Goal: Transaction & Acquisition: Purchase product/service

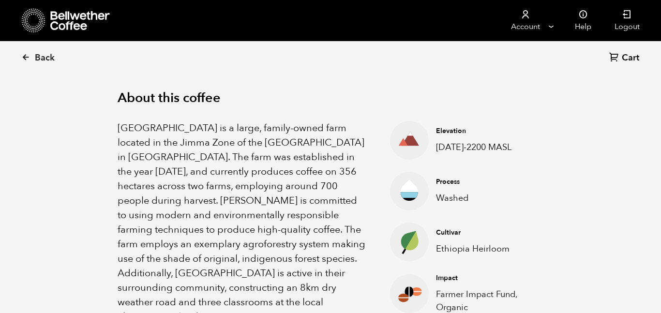
scroll to position [305, 0]
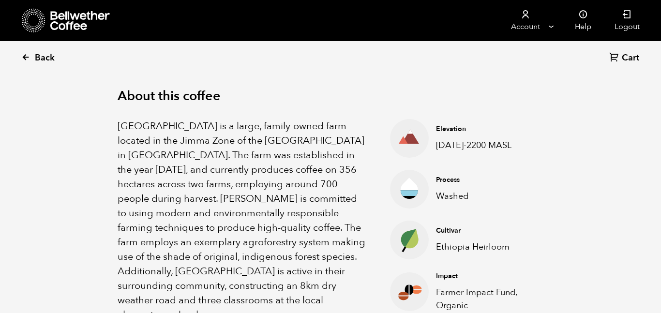
click at [24, 57] on icon at bounding box center [25, 57] width 9 height 9
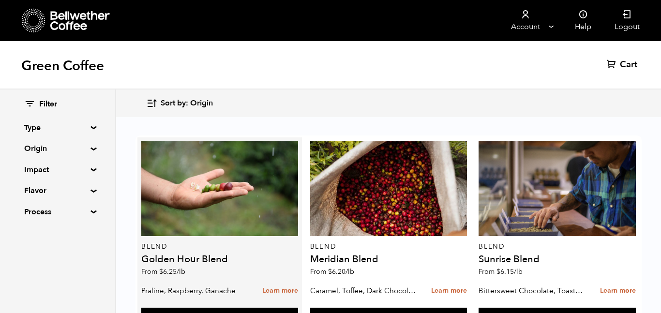
scroll to position [633, 0]
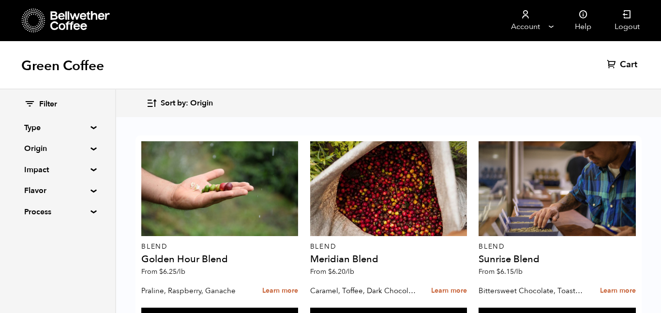
click at [215, 308] on button "Add to cart" at bounding box center [219, 319] width 157 height 22
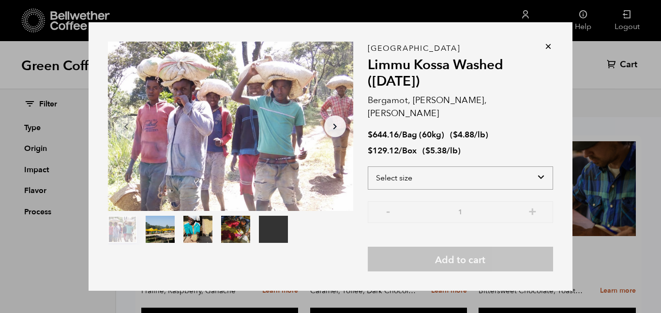
click at [450, 167] on select "Select size Bag (60kg) (132 lbs) Box (24 lbs)" at bounding box center [460, 177] width 185 height 23
click at [368, 166] on select "Select size Bag (60kg) (132 lbs) Box (24 lbs)" at bounding box center [460, 177] width 185 height 23
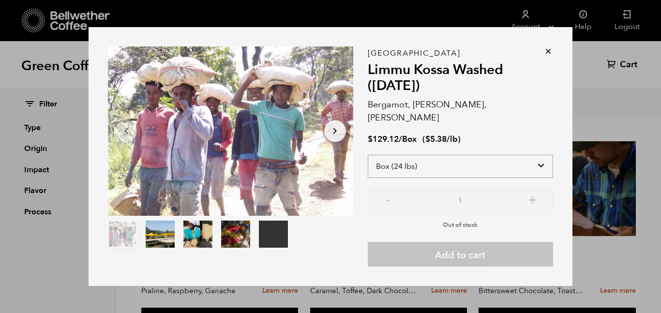
click at [491, 166] on select "Select size Bag (60kg) (132 lbs) Box (24 lbs)" at bounding box center [460, 166] width 185 height 23
click at [368, 155] on select "Select size Bag (60kg) (132 lbs) Box (24 lbs)" at bounding box center [460, 166] width 185 height 23
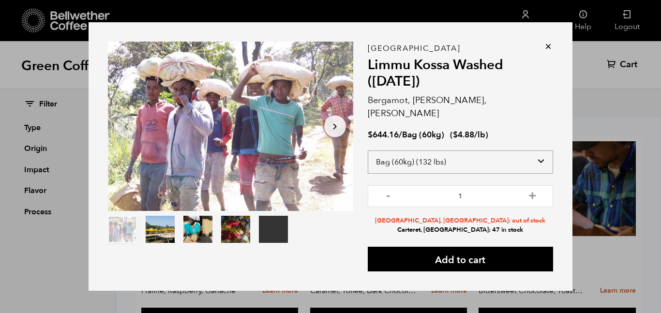
click at [495, 152] on select "Select size Bag (60kg) (132 lbs) Box (24 lbs)" at bounding box center [460, 161] width 185 height 23
select select "box"
click at [368, 150] on select "Select size Bag (60kg) (132 lbs) Box (24 lbs)" at bounding box center [460, 161] width 185 height 23
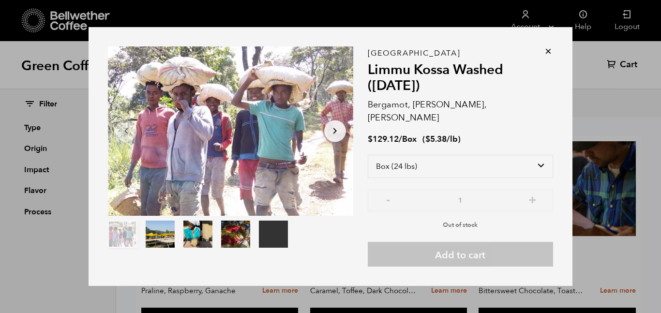
click at [549, 56] on icon at bounding box center [548, 51] width 10 height 10
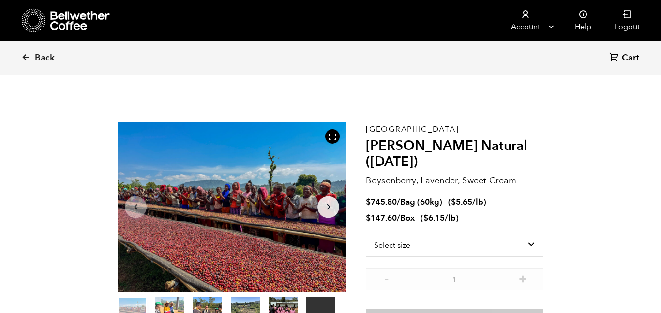
scroll to position [421, 414]
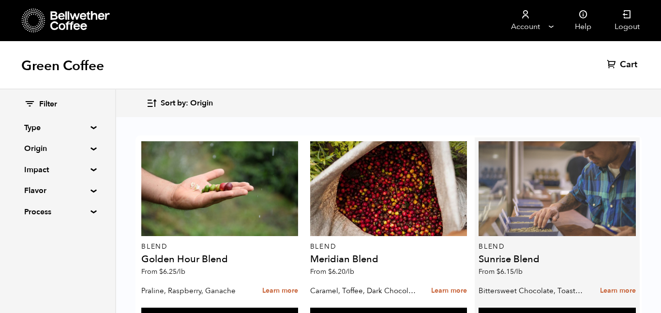
scroll to position [643, 0]
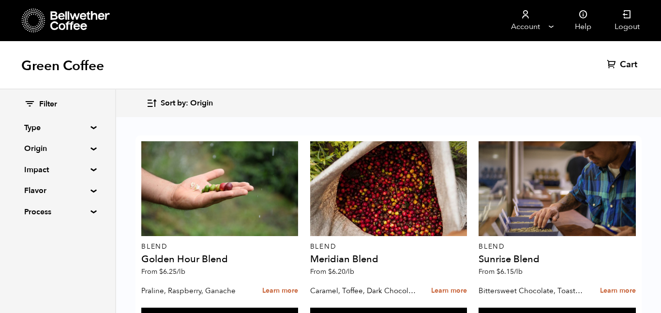
click at [298, 308] on button "Add to cart" at bounding box center [219, 319] width 157 height 22
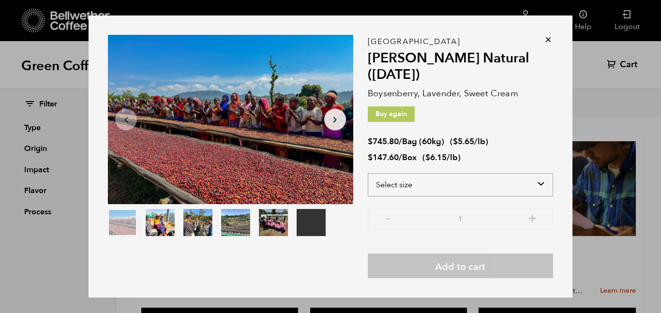
click at [473, 191] on select "Select size Bag (60kg) (132 lbs) Box (24 lbs)" at bounding box center [460, 184] width 185 height 23
select select "box"
click at [368, 173] on select "Select size Bag (60kg) (132 lbs) Box (24 lbs)" at bounding box center [460, 184] width 185 height 23
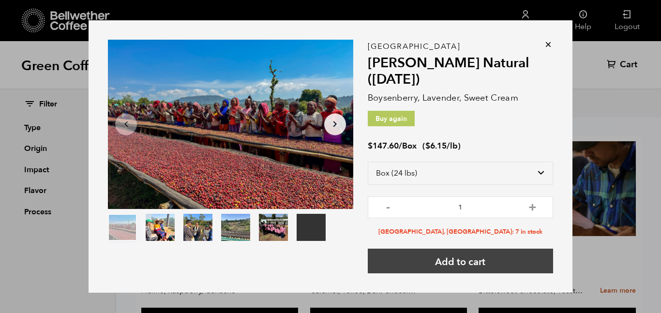
click at [471, 265] on button "Add to cart" at bounding box center [460, 261] width 185 height 25
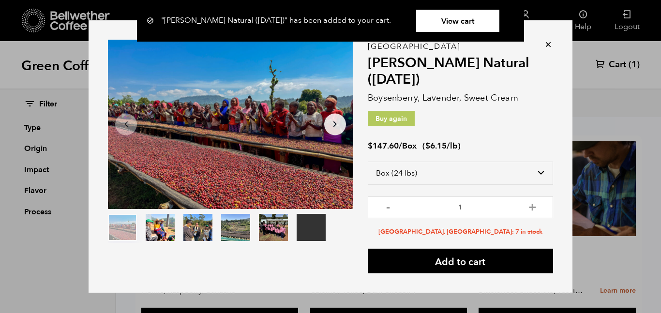
click at [546, 45] on icon at bounding box center [548, 45] width 10 height 10
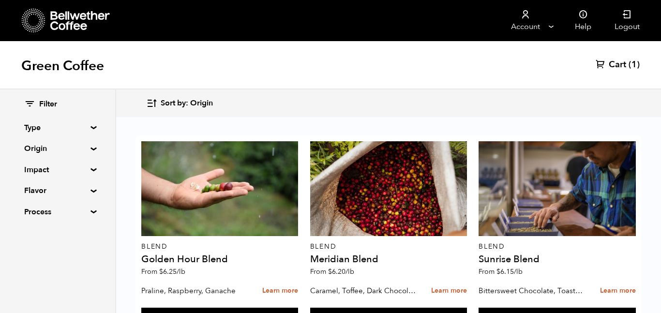
scroll to position [800, 0]
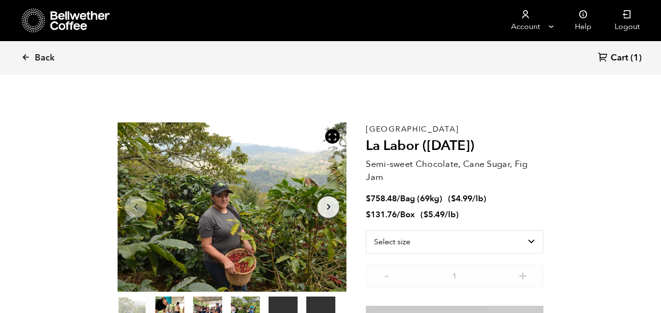
scroll to position [421, 414]
click at [465, 236] on select "Select size Bag (69kg) (152 lbs) Box (24 lbs)" at bounding box center [455, 241] width 178 height 23
click at [366, 230] on select "Select size Bag (69kg) (152 lbs) Box (24 lbs)" at bounding box center [455, 241] width 178 height 23
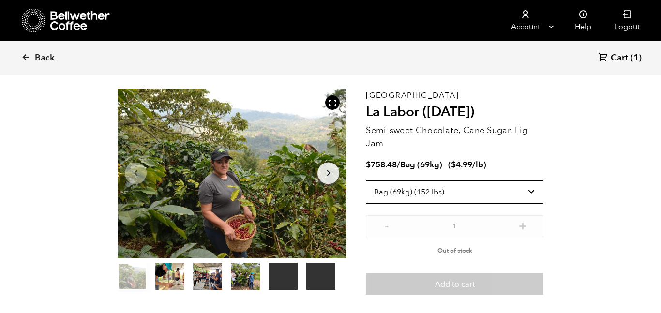
scroll to position [36, 0]
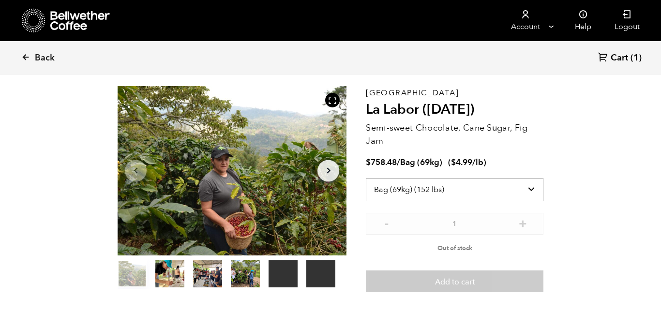
click at [472, 188] on select "Select size Bag (69kg) (152 lbs) Box (24 lbs)" at bounding box center [455, 189] width 178 height 23
select select "box"
click at [366, 178] on select "Select size Bag (69kg) (152 lbs) Box (24 lbs)" at bounding box center [455, 189] width 178 height 23
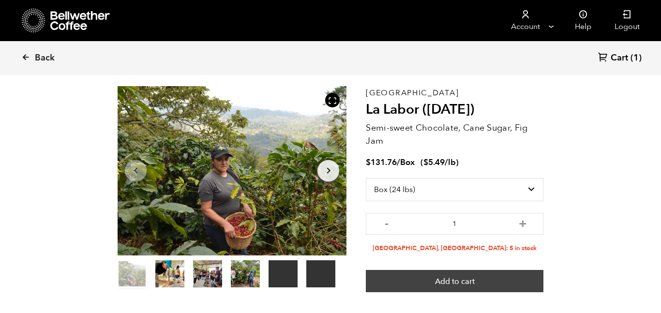
click at [476, 282] on button "Add to cart" at bounding box center [455, 281] width 178 height 22
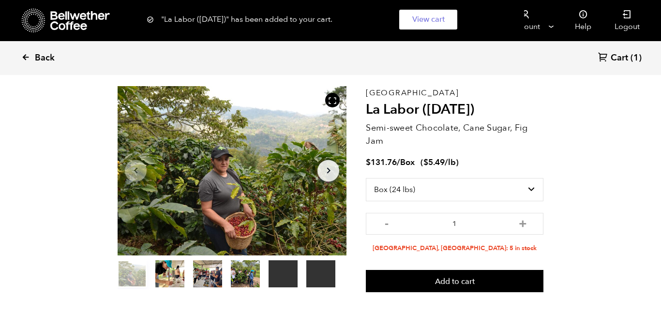
click at [37, 55] on span "Back" at bounding box center [45, 58] width 20 height 12
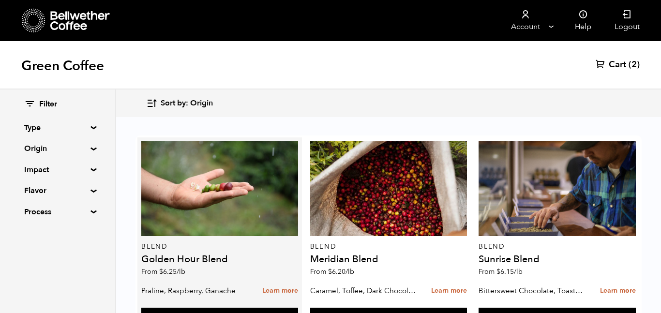
scroll to position [450, 0]
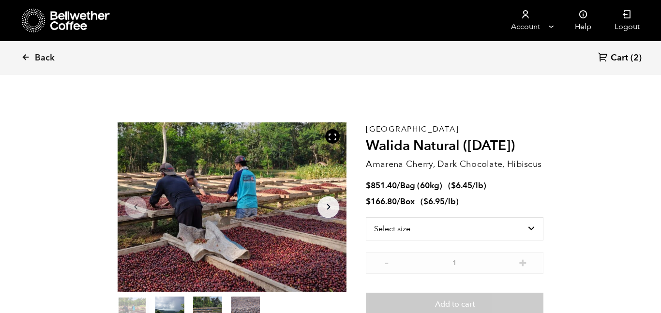
scroll to position [421, 414]
click at [442, 231] on select "Select size Bag (60kg) (132 lbs) Box (24 lbs)" at bounding box center [455, 228] width 178 height 23
click at [366, 217] on select "Select size Bag (60kg) (132 lbs) Box (24 lbs)" at bounding box center [455, 228] width 178 height 23
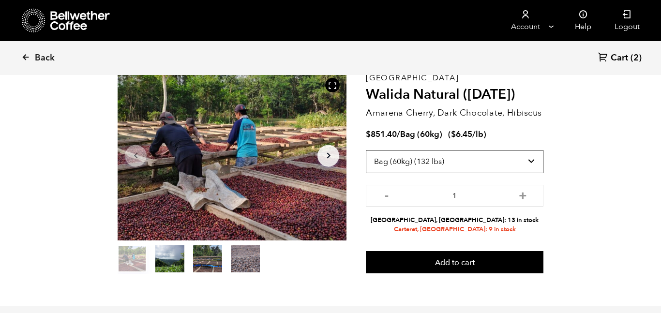
scroll to position [52, 0]
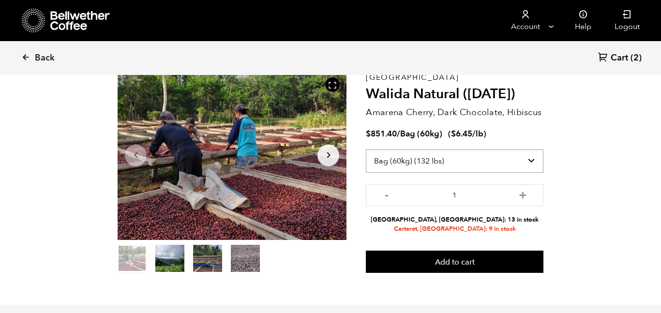
click at [480, 167] on select "Select size Bag (60kg) (132 lbs) Box (24 lbs)" at bounding box center [455, 161] width 178 height 23
select select "box"
click at [366, 150] on select "Select size Bag (60kg) (132 lbs) Box (24 lbs)" at bounding box center [455, 161] width 178 height 23
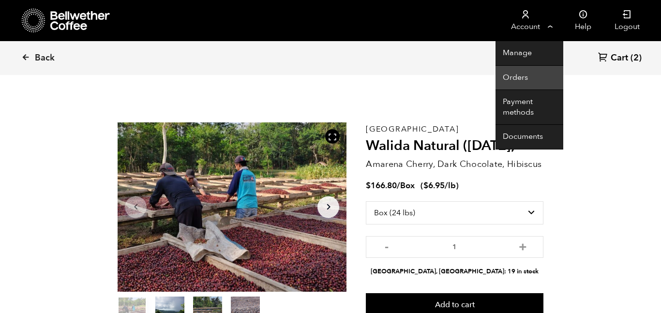
click at [521, 76] on link "Orders" at bounding box center [530, 78] width 68 height 25
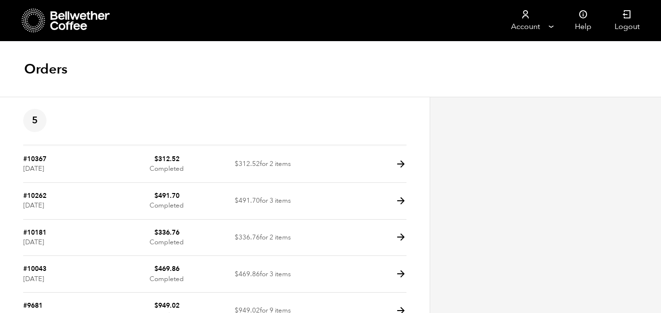
scroll to position [34, 0]
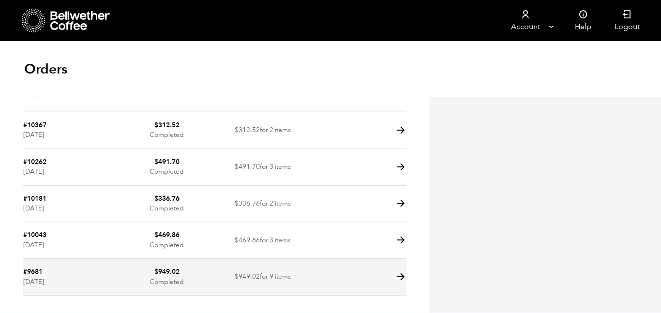
click at [118, 276] on td "#9681 [DATE]" at bounding box center [71, 277] width 96 height 37
click at [399, 274] on icon at bounding box center [400, 276] width 11 height 11
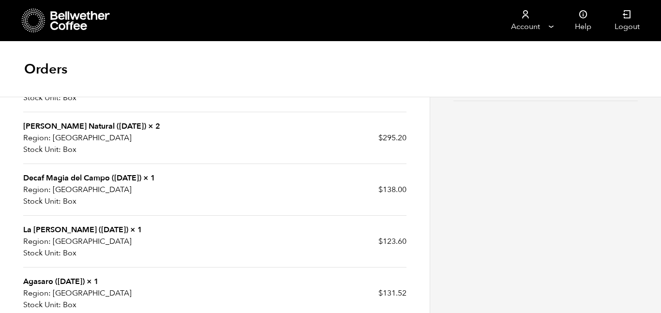
scroll to position [261, 0]
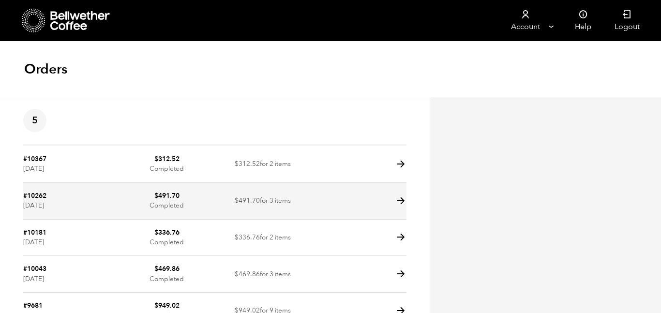
scroll to position [34, 0]
